Goal: Task Accomplishment & Management: Use online tool/utility

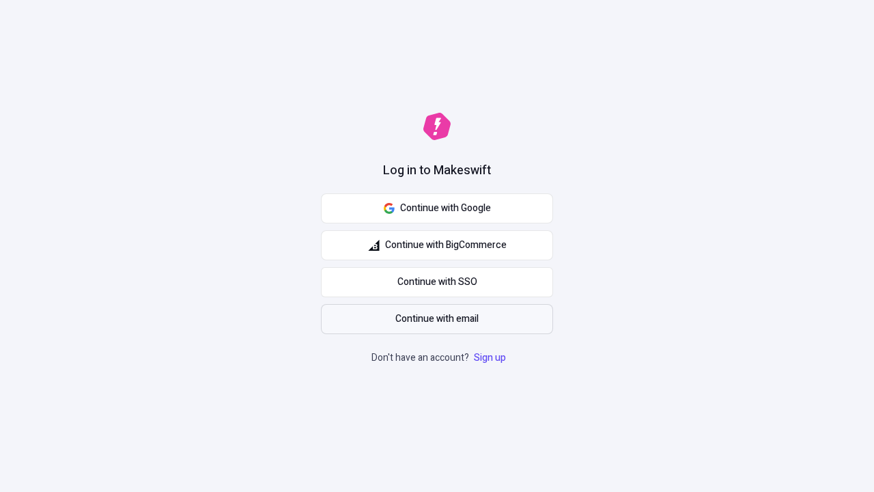
click at [437, 319] on span "Continue with email" at bounding box center [437, 319] width 83 height 15
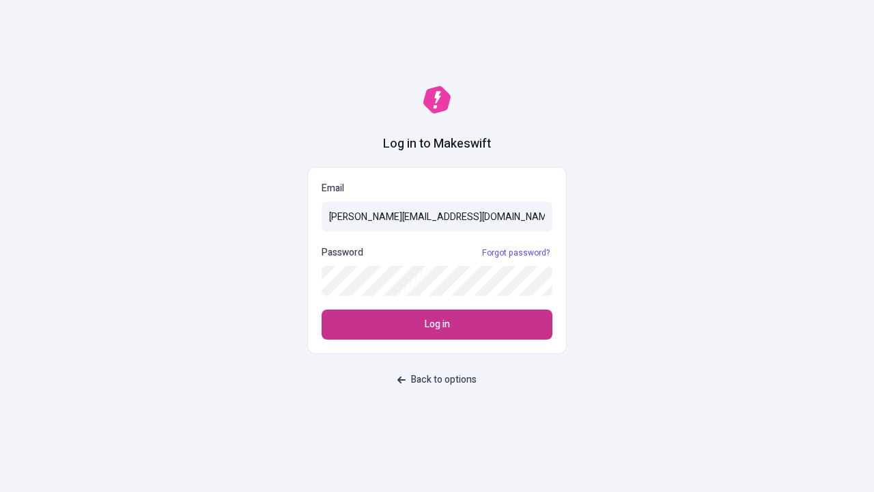
click at [437, 325] on span "Log in" at bounding box center [437, 324] width 25 height 15
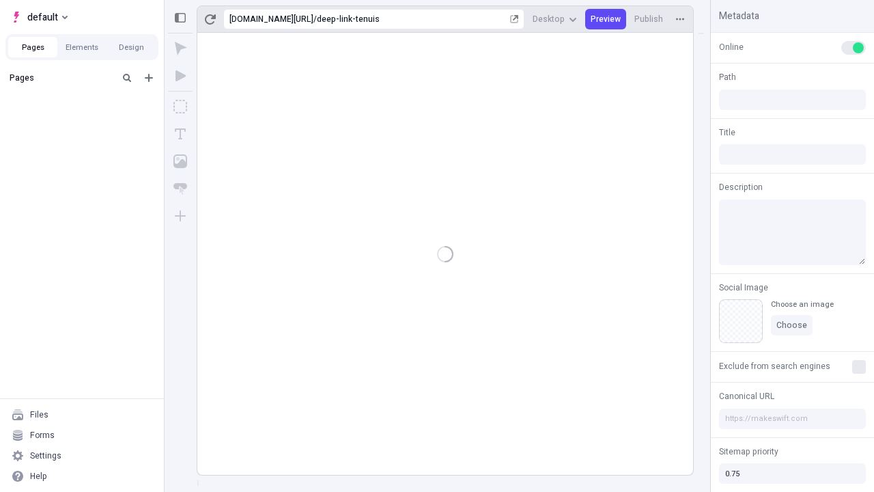
type input "/deep-link-tenuis"
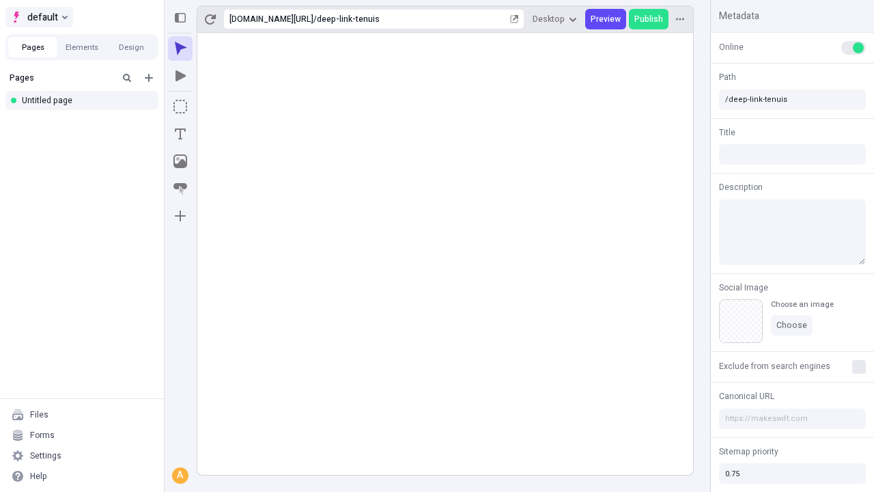
click at [38, 17] on span "default" at bounding box center [42, 17] width 31 height 16
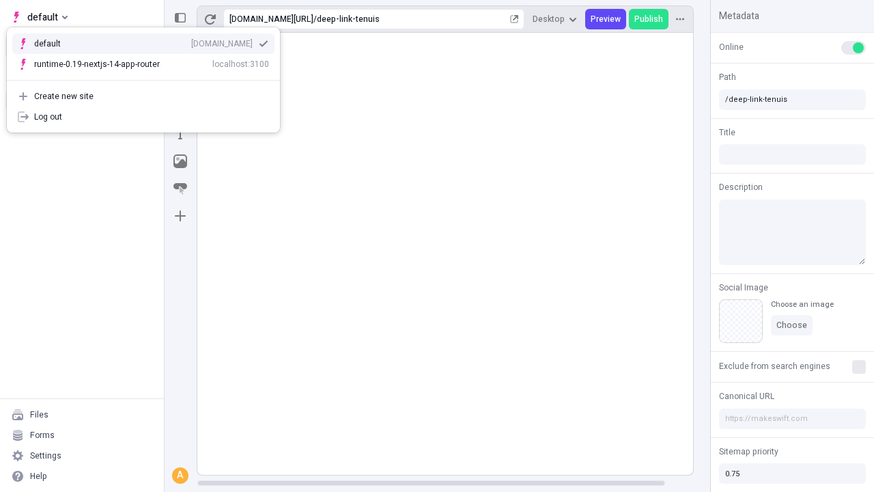
click at [191, 41] on div "[DOMAIN_NAME]" at bounding box center [221, 43] width 61 height 11
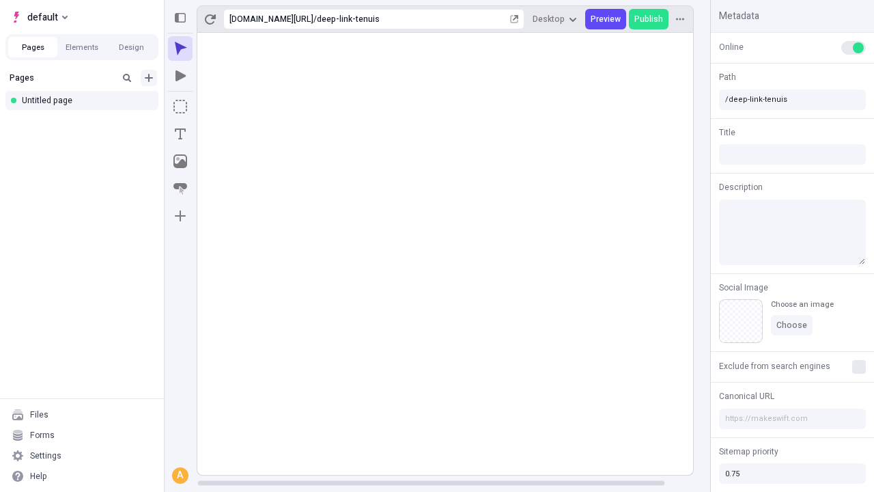
click at [149, 78] on icon "Add new" at bounding box center [149, 78] width 8 height 8
click at [86, 122] on div "Blank page" at bounding box center [85, 123] width 131 height 20
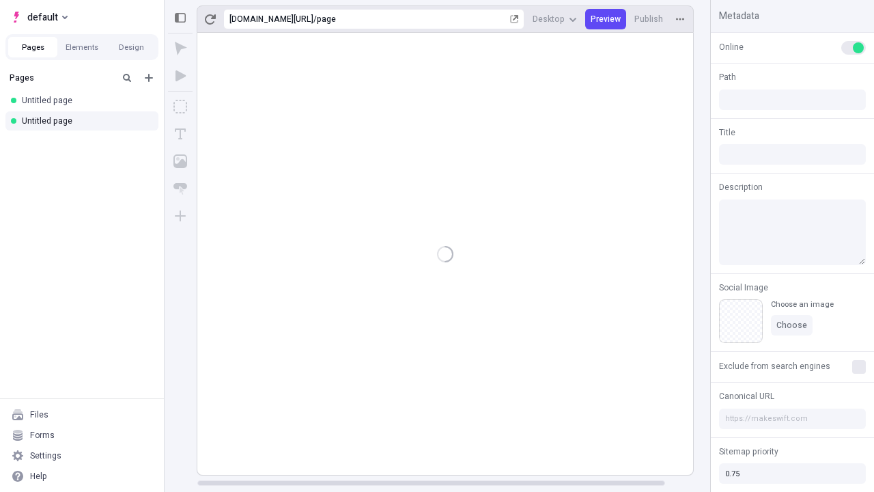
type input "/page"
